Goal: Task Accomplishment & Management: Use online tool/utility

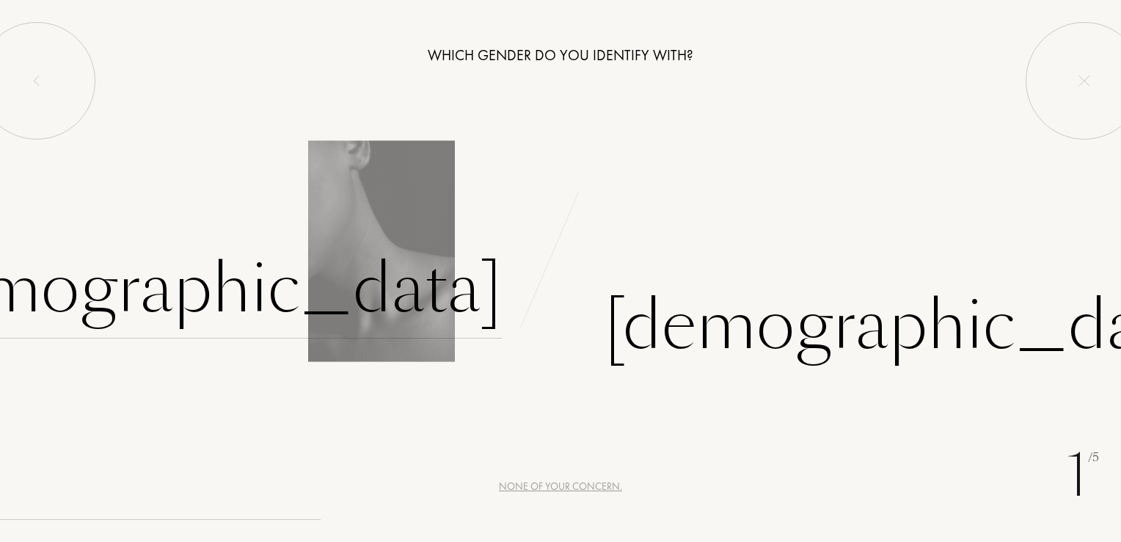
click at [405, 307] on div "[DEMOGRAPHIC_DATA]" at bounding box center [195, 288] width 613 height 99
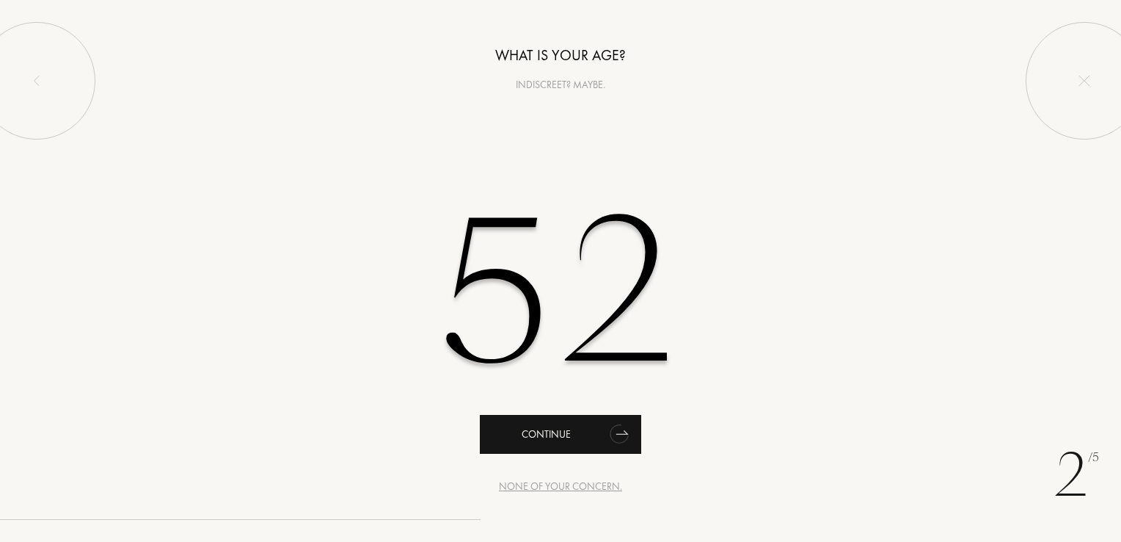
type input "52"
click at [576, 434] on div "Continue" at bounding box center [560, 434] width 161 height 39
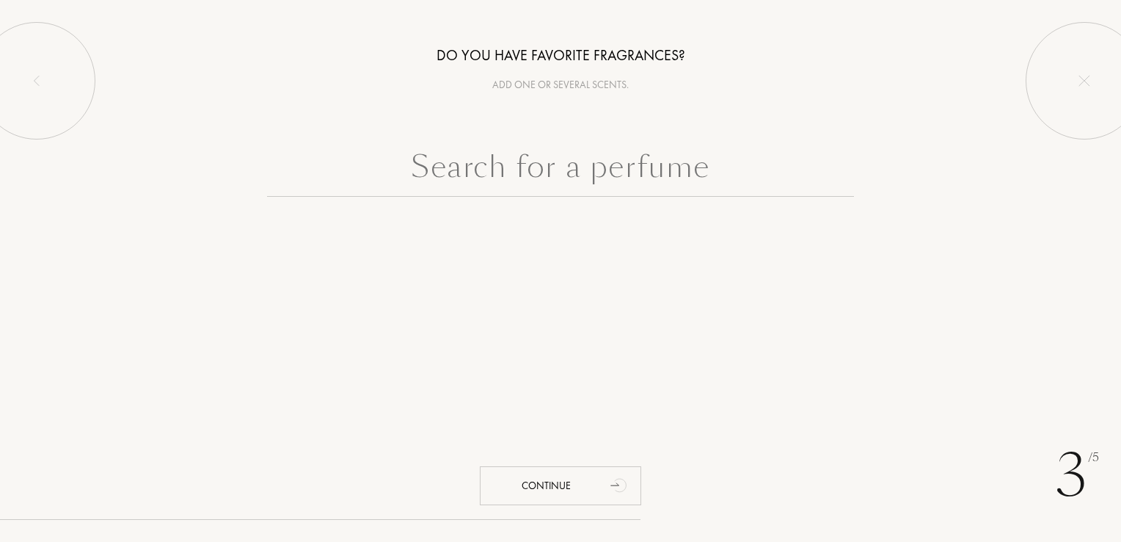
type input "あ"
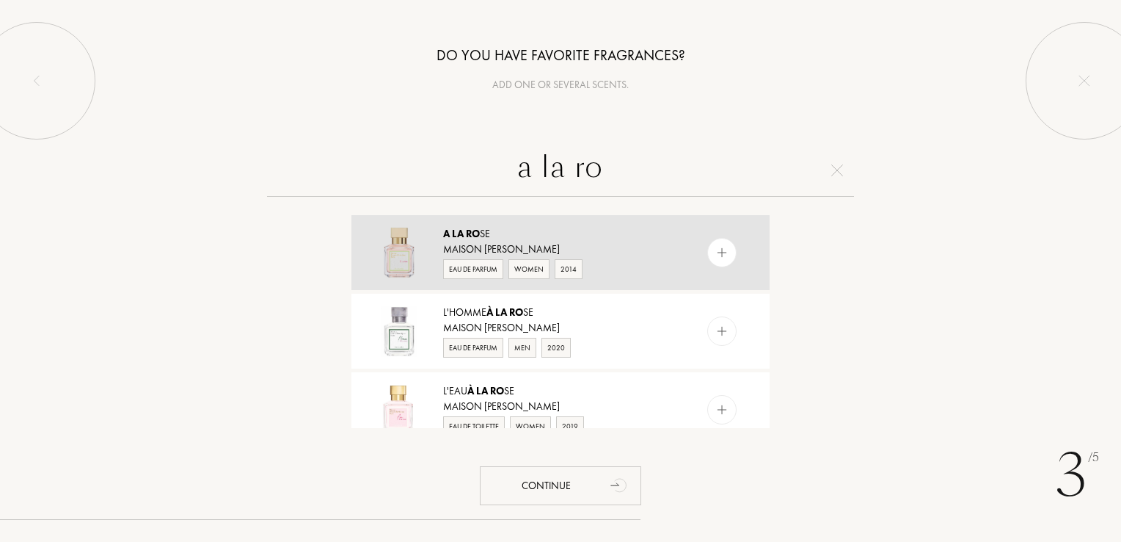
type input "a la ro"
click at [723, 251] on img at bounding box center [722, 253] width 14 height 14
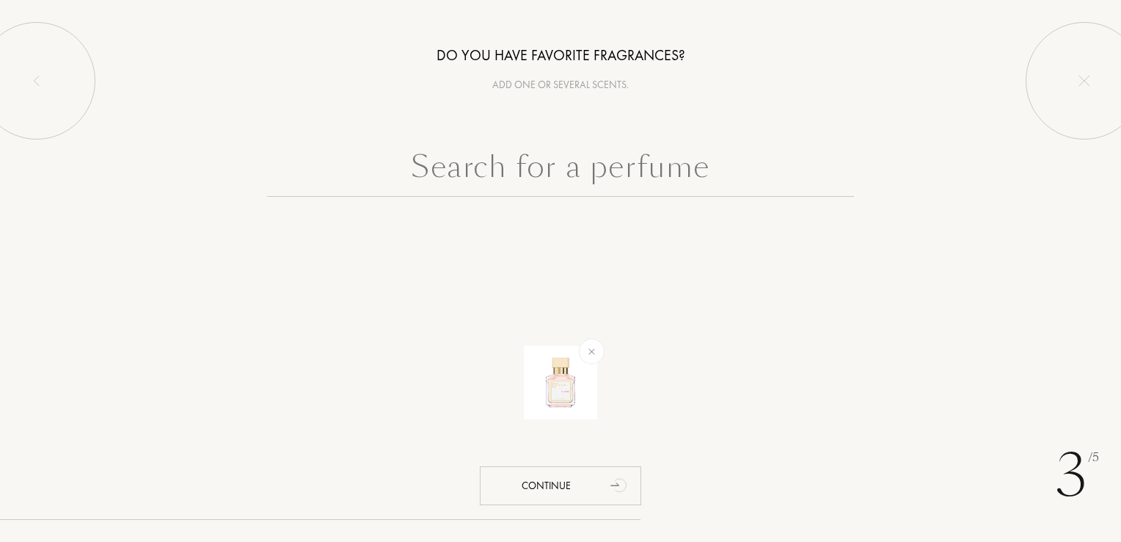
click at [472, 176] on input "text" at bounding box center [560, 170] width 587 height 53
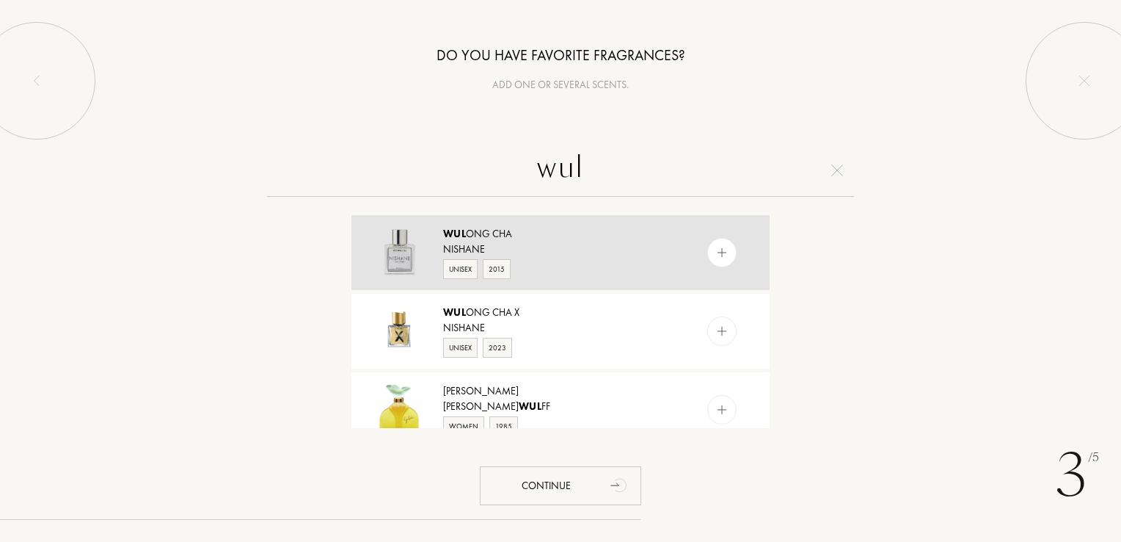
type input "wul"
click at [723, 254] on img at bounding box center [722, 253] width 14 height 14
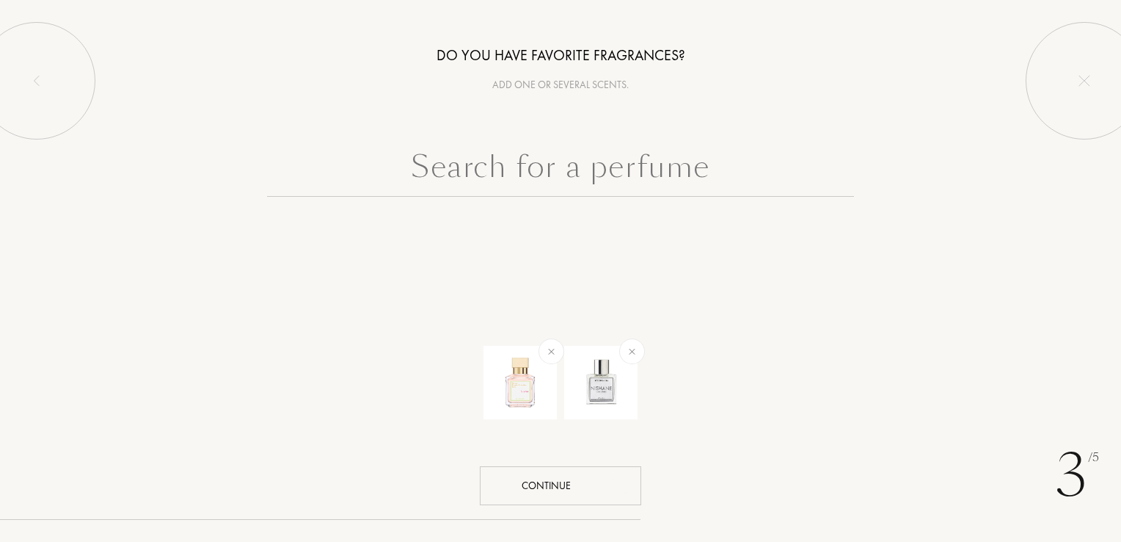
drag, startPoint x: 625, startPoint y: 474, endPoint x: 603, endPoint y: 299, distance: 176.8
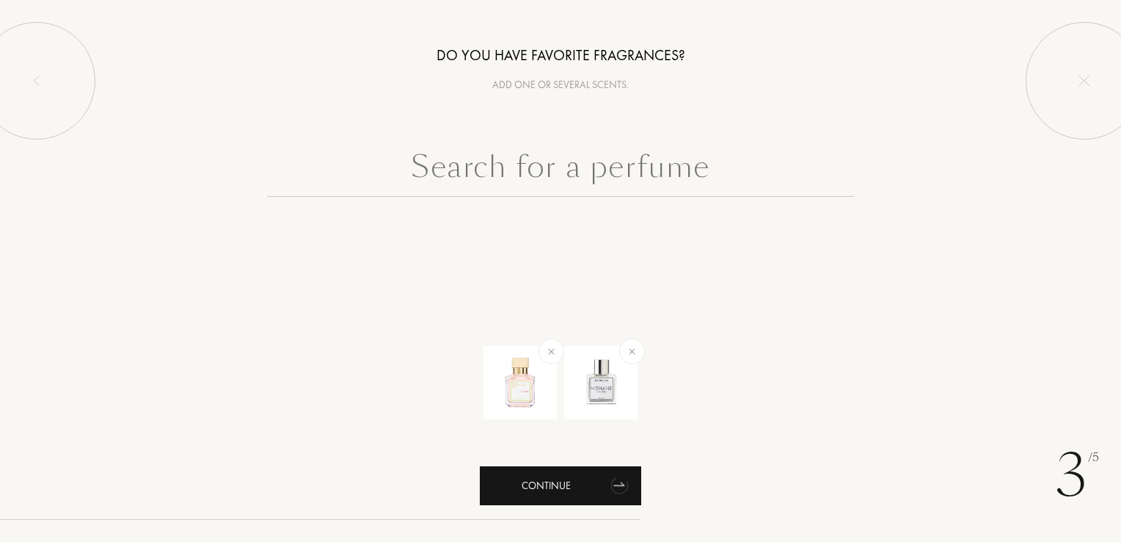
click at [574, 486] on div "Continue" at bounding box center [560, 485] width 161 height 39
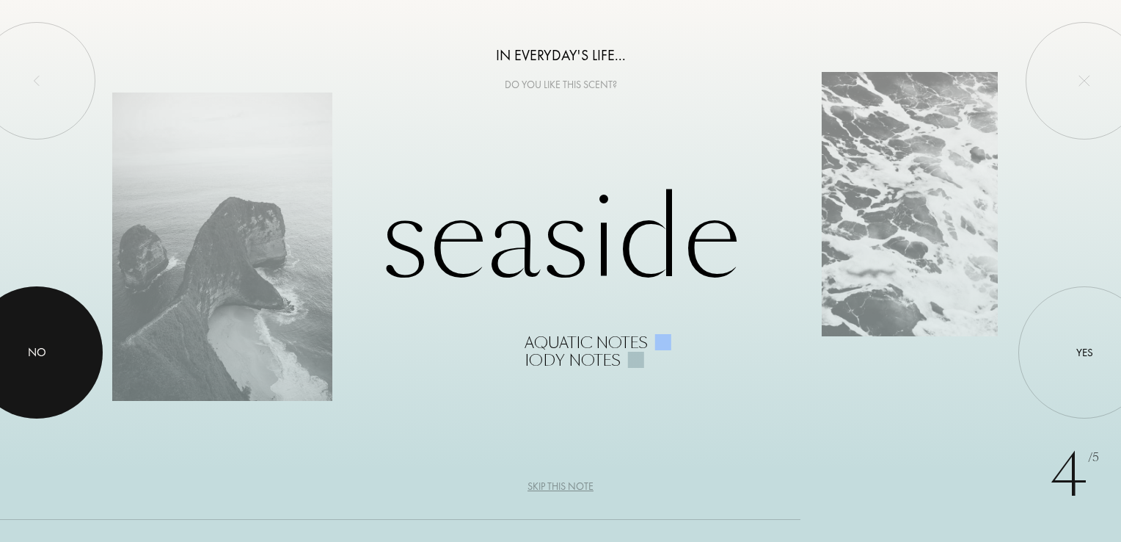
click at [30, 351] on div "No" at bounding box center [37, 352] width 18 height 18
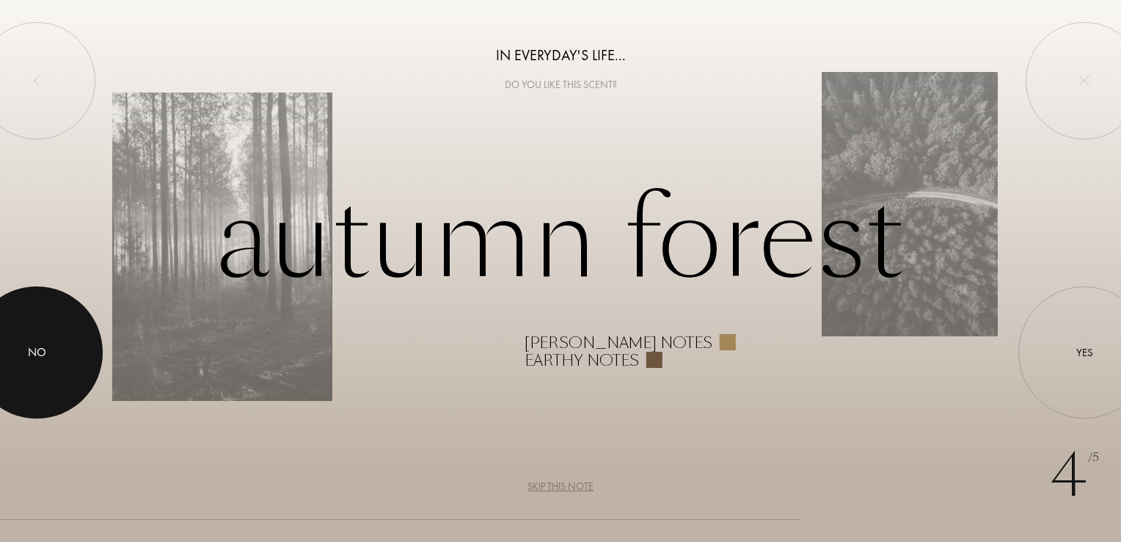
click at [29, 343] on div "No" at bounding box center [37, 352] width 18 height 18
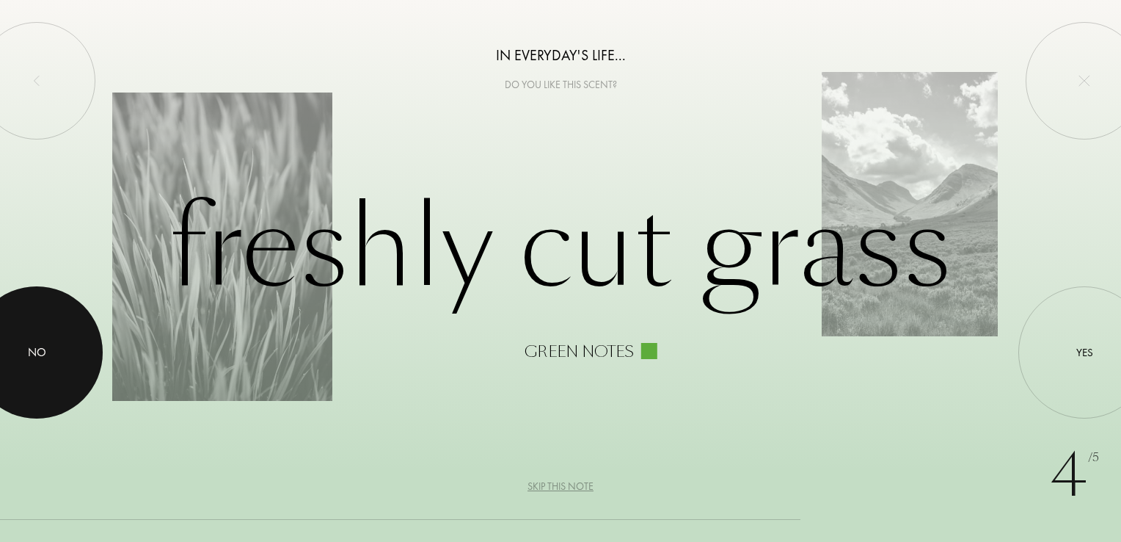
click at [29, 343] on div "No" at bounding box center [37, 352] width 18 height 18
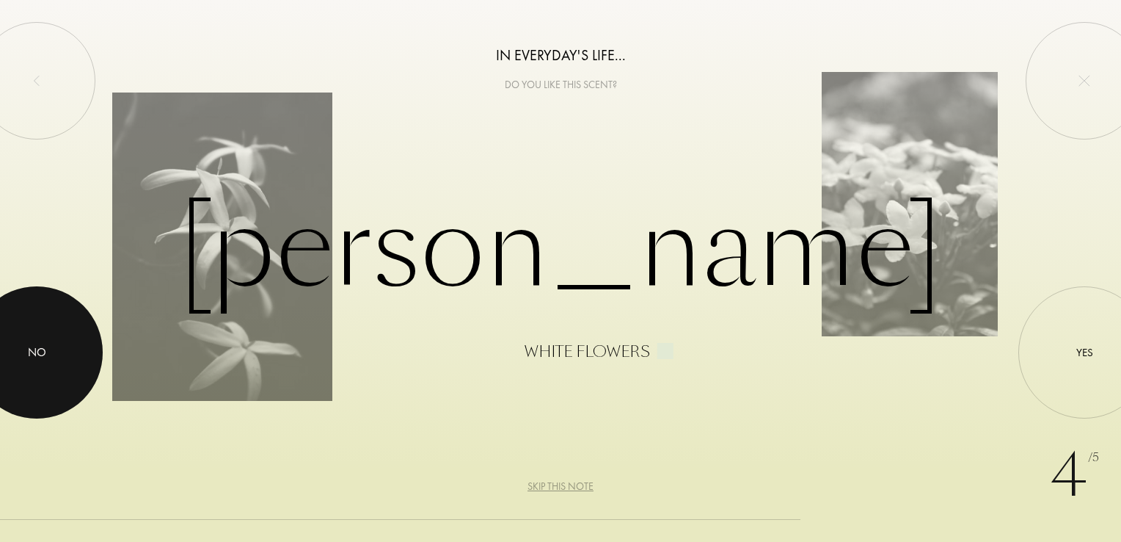
click at [29, 343] on div "No" at bounding box center [37, 352] width 18 height 18
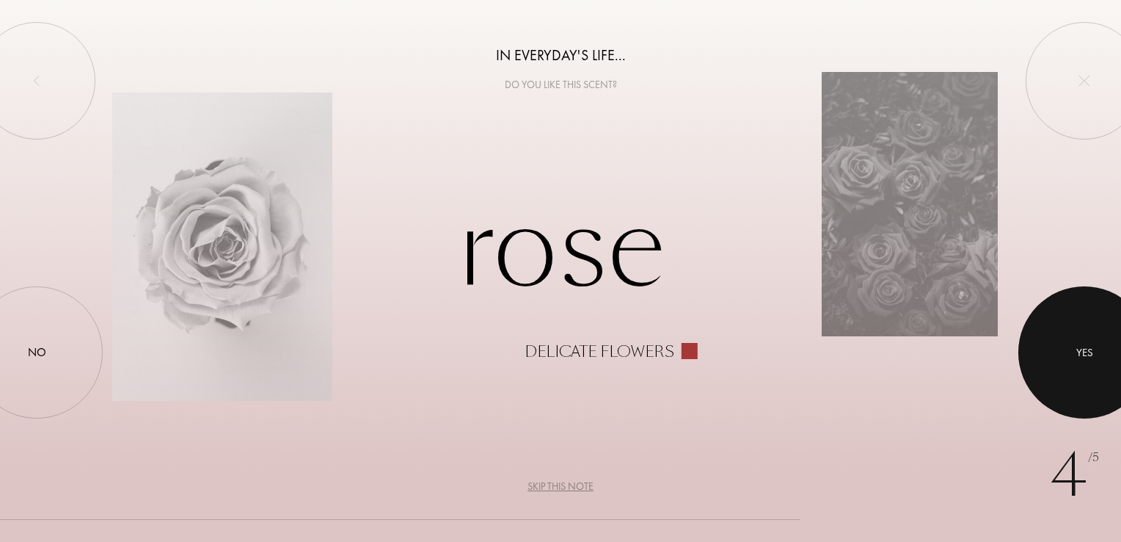
click at [1083, 387] on div at bounding box center [1085, 352] width 132 height 132
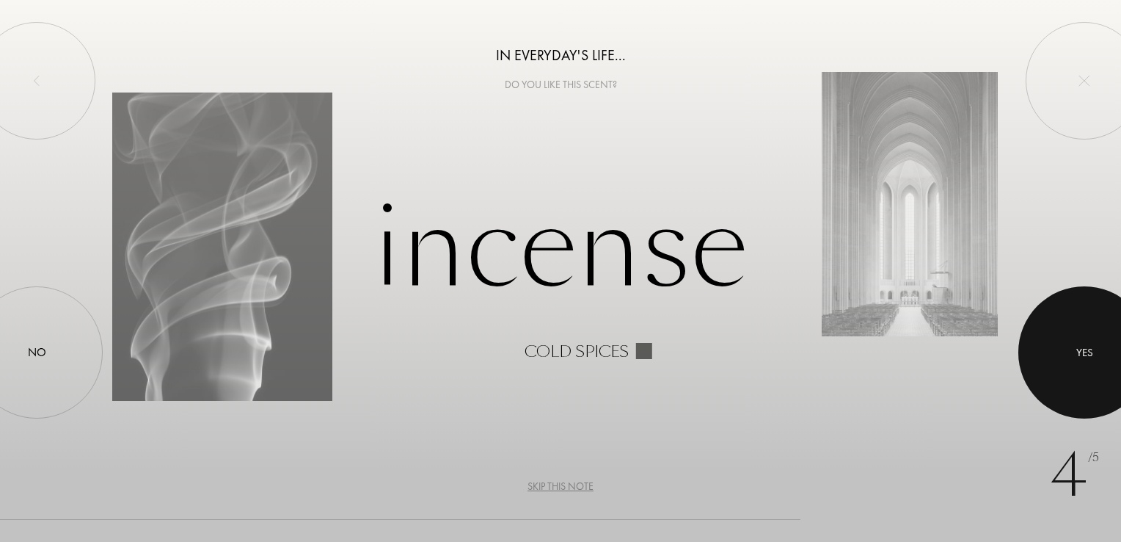
click at [1083, 387] on div at bounding box center [1085, 352] width 132 height 132
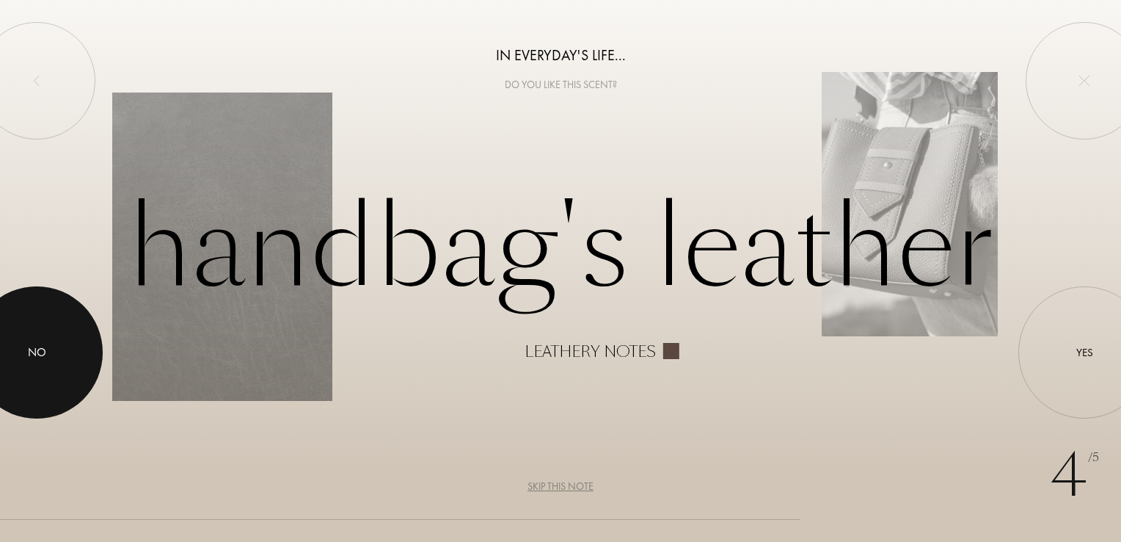
click at [27, 339] on div at bounding box center [37, 352] width 132 height 132
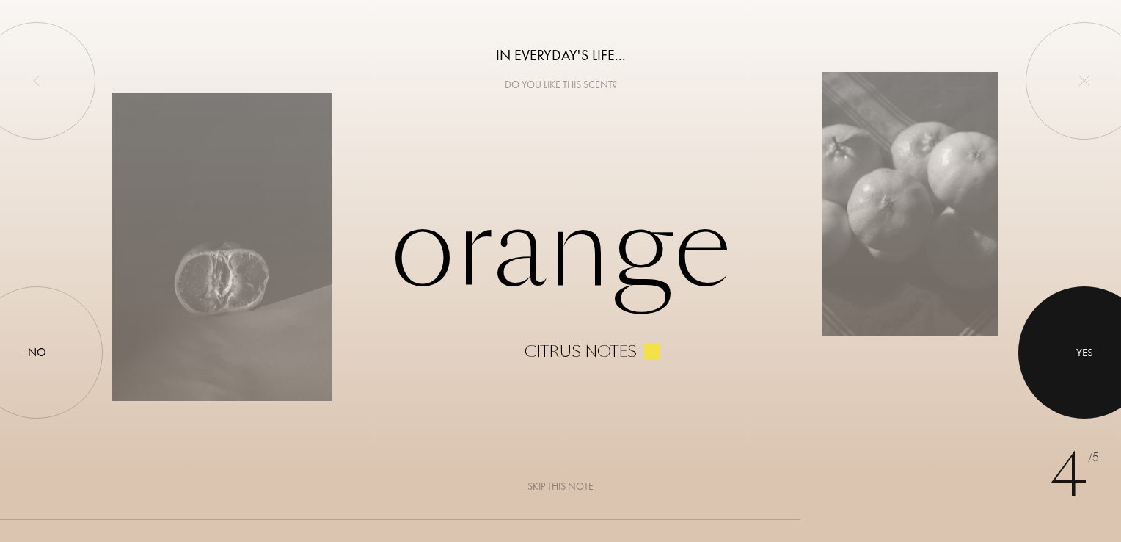
click at [1072, 368] on div at bounding box center [1085, 352] width 132 height 132
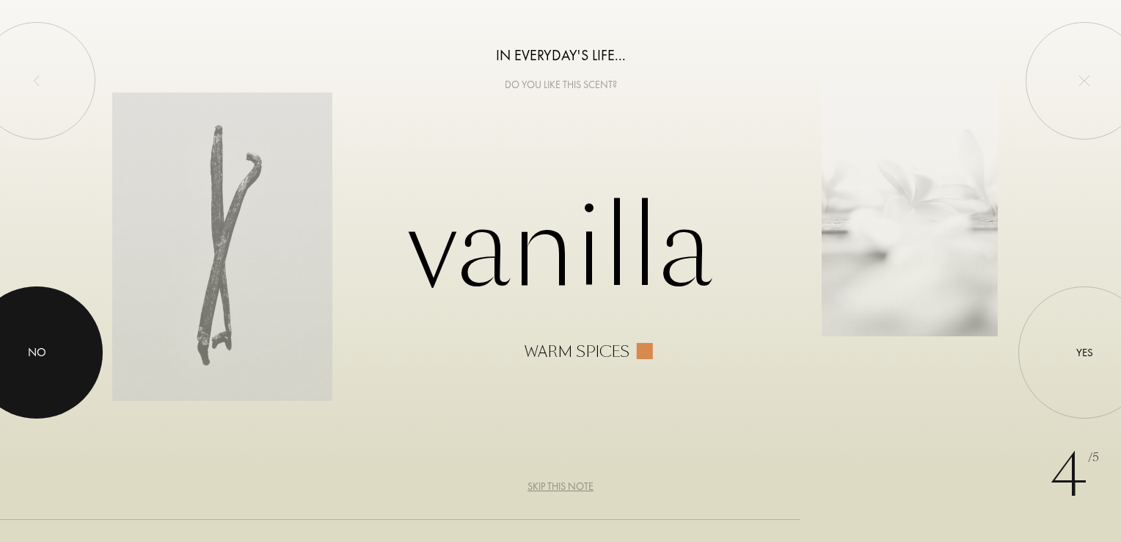
click at [55, 356] on div at bounding box center [37, 352] width 132 height 132
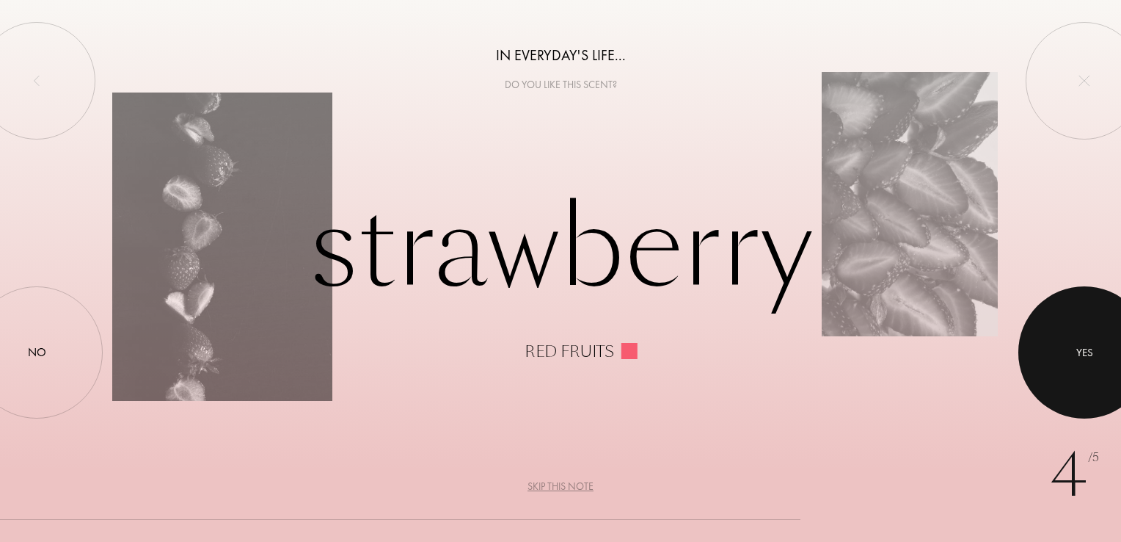
click at [1086, 370] on div at bounding box center [1085, 352] width 132 height 132
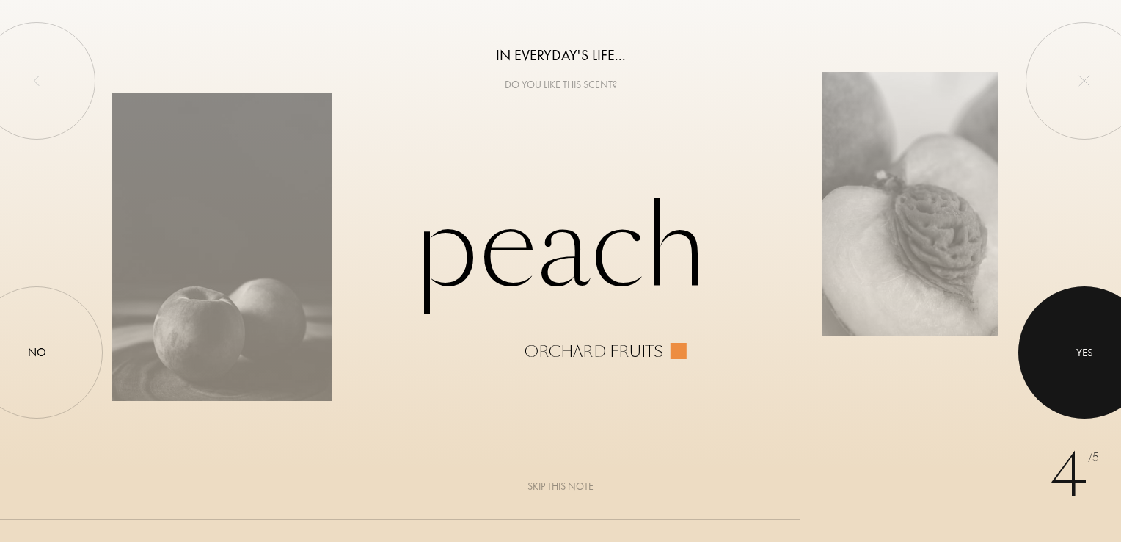
click at [1086, 370] on div at bounding box center [1085, 352] width 132 height 132
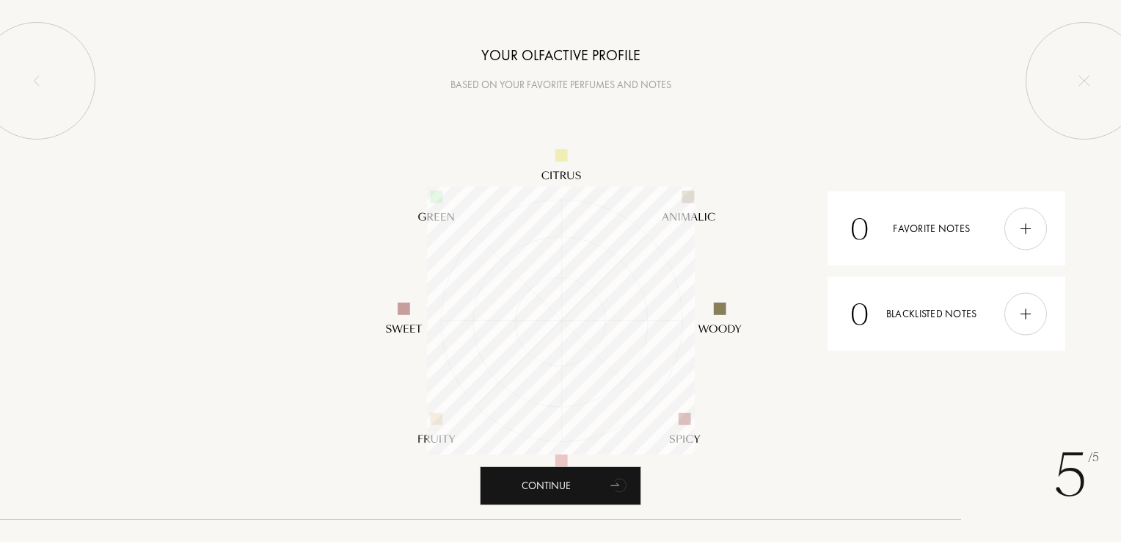
scroll to position [268, 268]
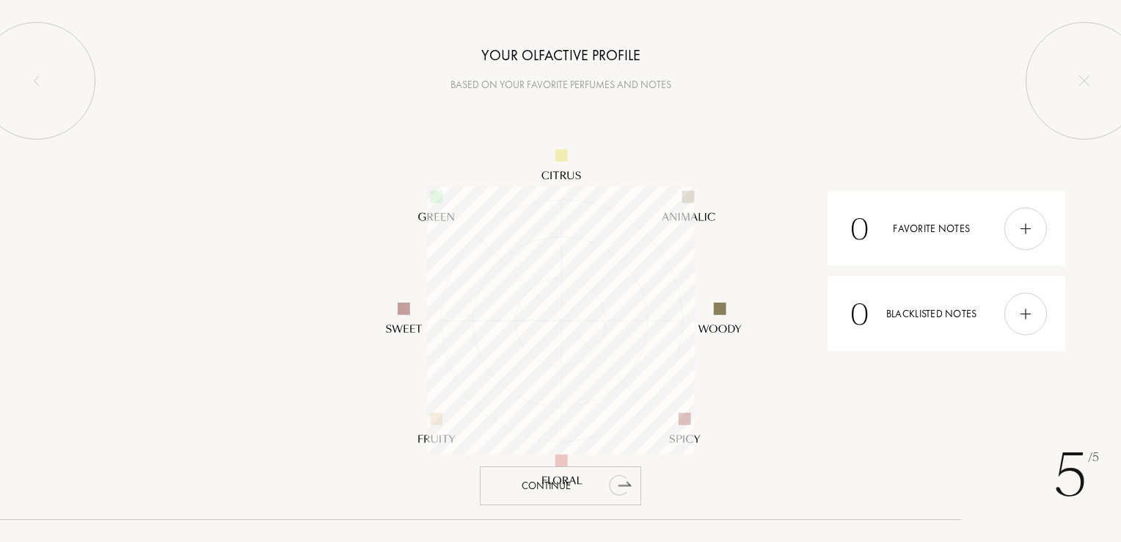
click at [580, 483] on div "Continue" at bounding box center [560, 485] width 161 height 39
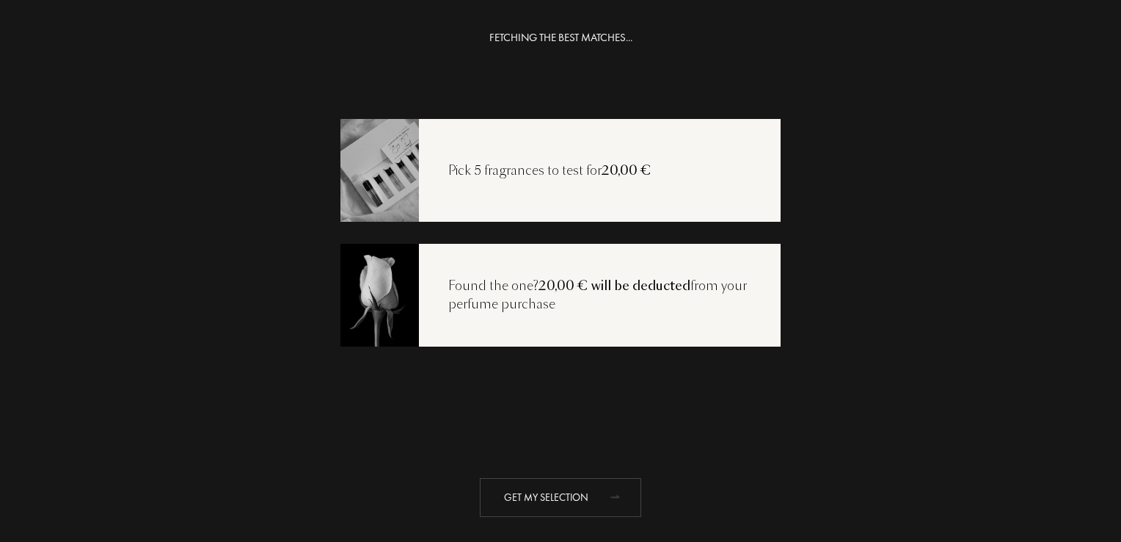
click at [586, 495] on div "Get my selection" at bounding box center [560, 497] width 161 height 39
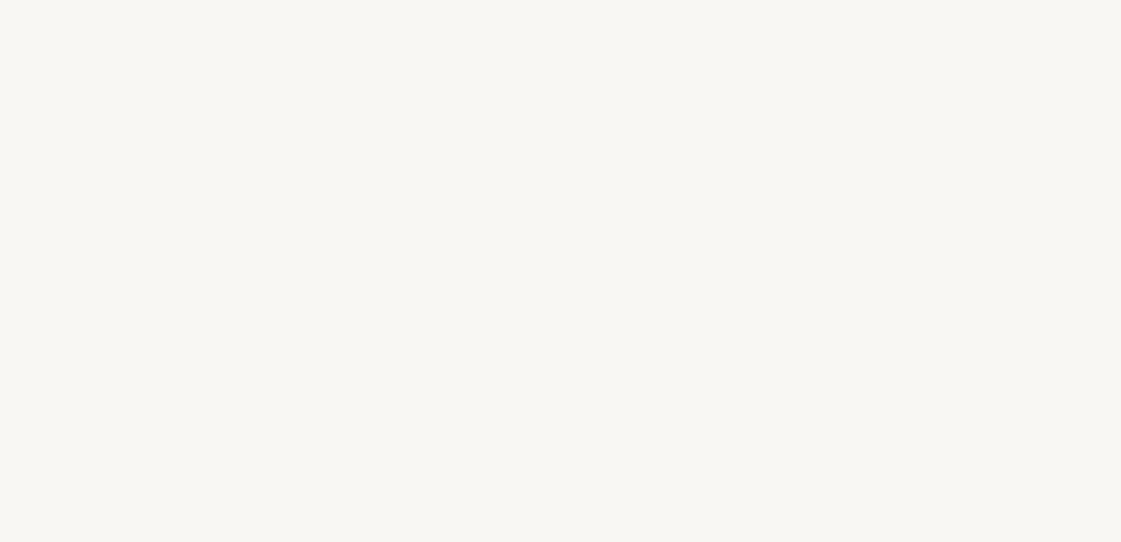
select select "FR"
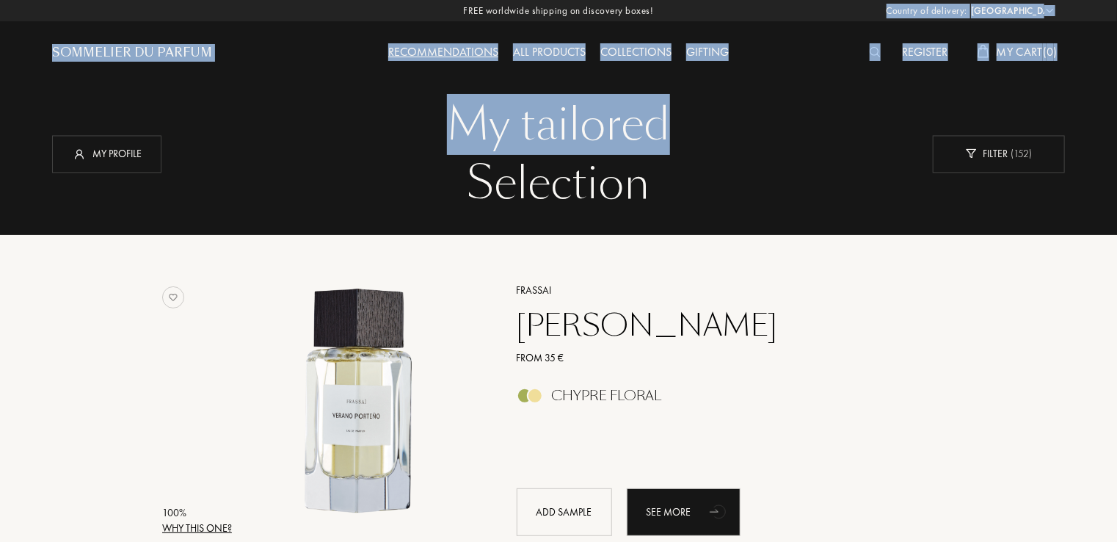
drag, startPoint x: 1113, startPoint y: 19, endPoint x: 1120, endPoint y: 45, distance: 26.5
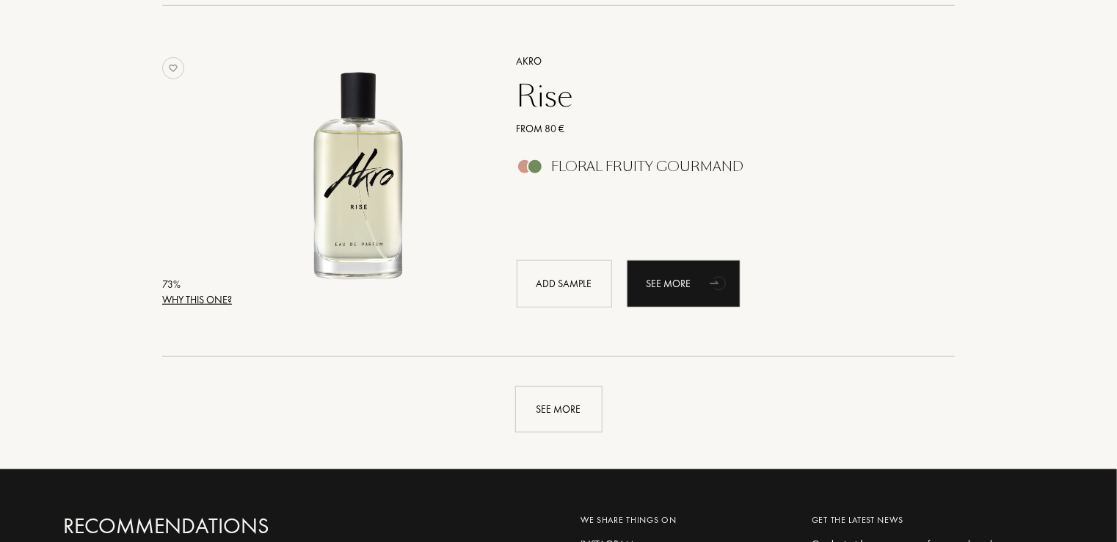
scroll to position [3513, 0]
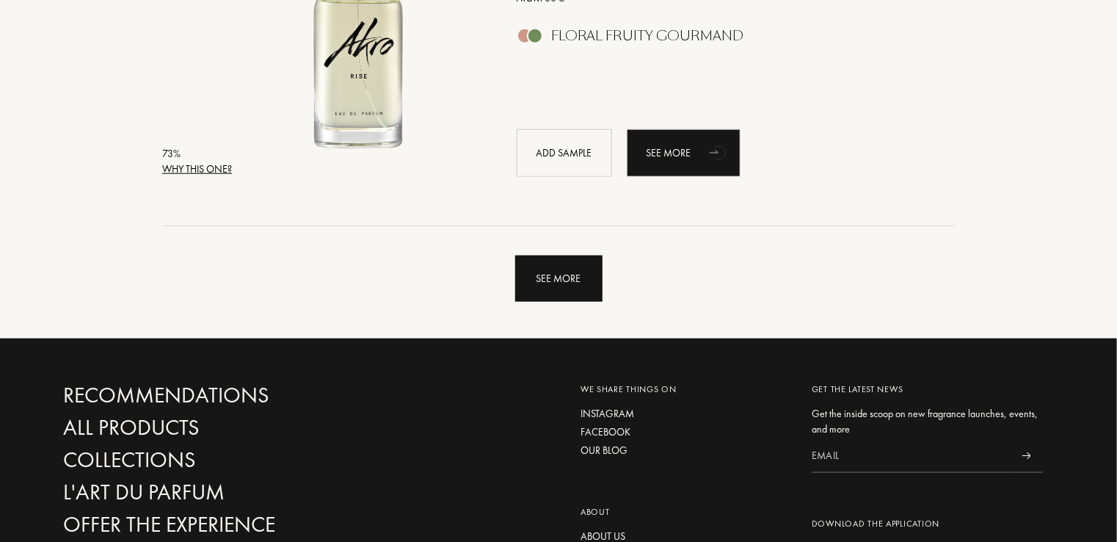
click at [542, 288] on div "See more" at bounding box center [558, 278] width 87 height 46
